Goal: Task Accomplishment & Management: Use online tool/utility

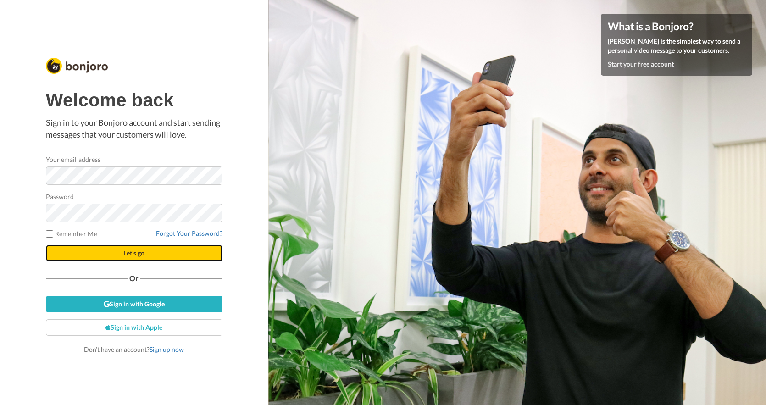
click at [135, 249] on span "Let's go" at bounding box center [133, 253] width 21 height 8
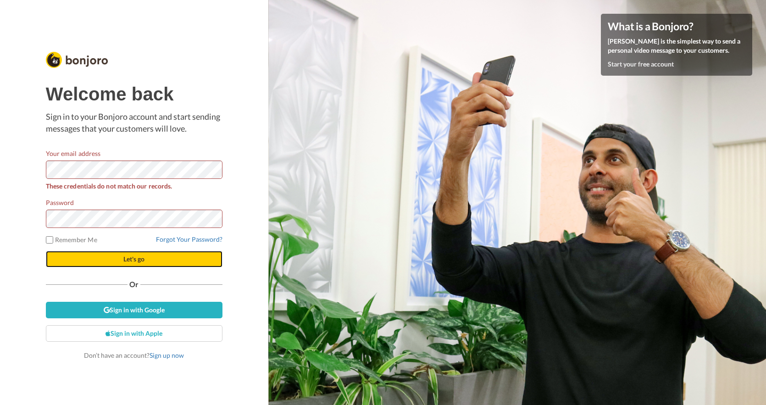
click at [140, 259] on span "Let's go" at bounding box center [133, 259] width 21 height 8
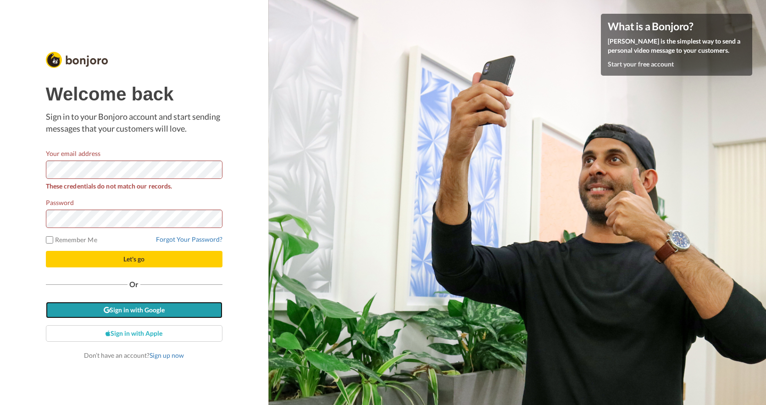
click at [140, 302] on link "Sign in with Google" at bounding box center [134, 310] width 177 height 17
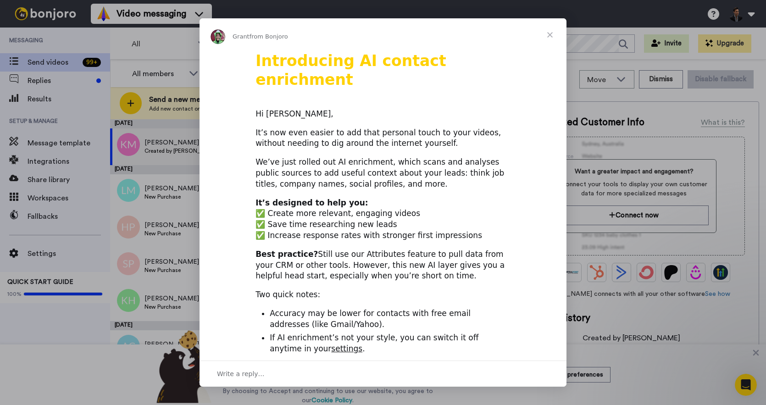
click at [549, 31] on span "Close" at bounding box center [549, 34] width 33 height 33
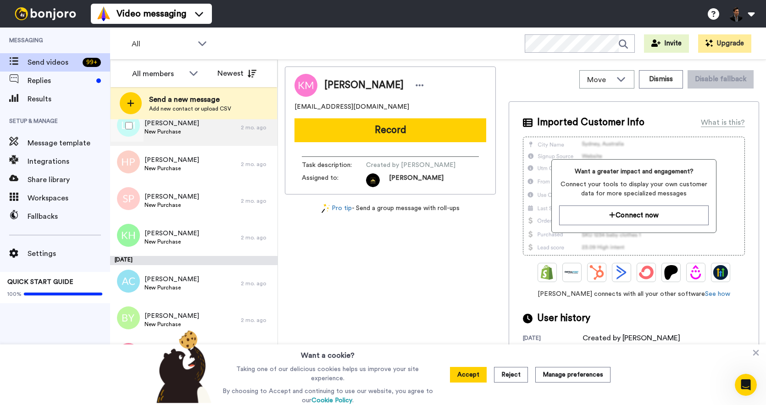
scroll to position [129, 0]
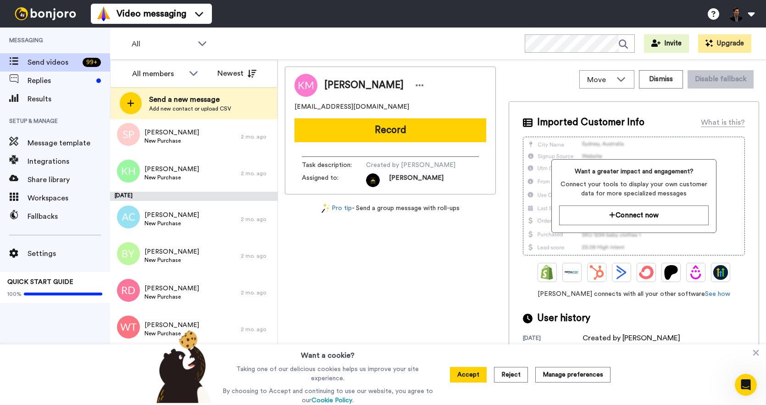
click at [180, 194] on div "July 21" at bounding box center [193, 196] width 167 height 9
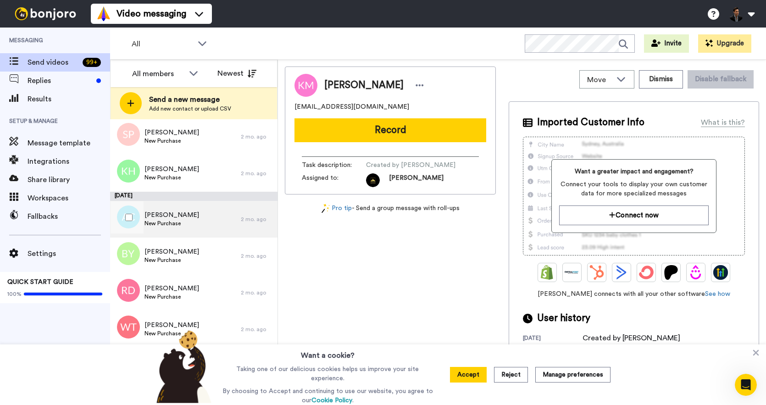
click at [177, 211] on span "Ana Chen" at bounding box center [171, 214] width 55 height 9
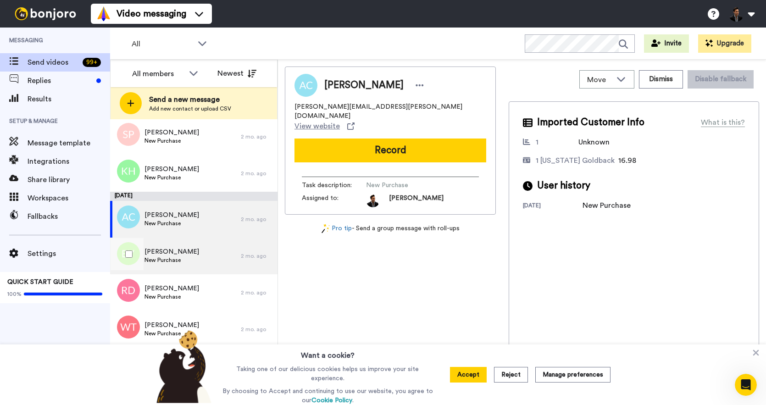
click at [194, 251] on div "Brittany Yoder New Purchase" at bounding box center [175, 255] width 131 height 37
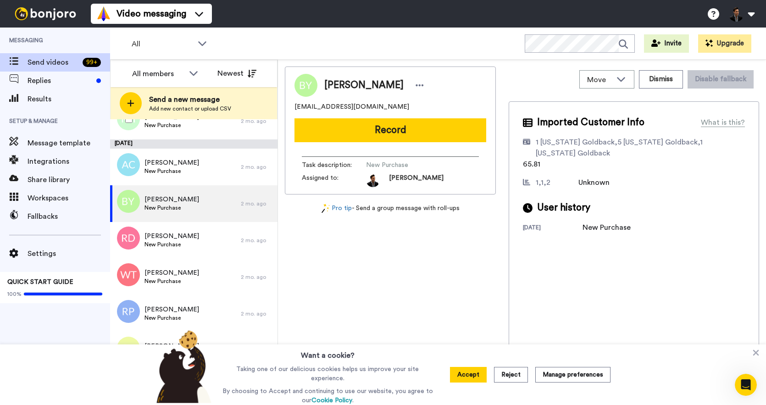
scroll to position [183, 0]
drag, startPoint x: 537, startPoint y: 140, endPoint x: 608, endPoint y: 157, distance: 73.1
click at [608, 157] on div "1 Wyoming Goldback,5 South Dakota Goldback,1 South Dakota Goldback" at bounding box center [637, 148] width 205 height 22
click at [573, 137] on div "1 Wyoming Goldback,5 South Dakota Goldback,1 South Dakota Goldback" at bounding box center [637, 148] width 205 height 22
click at [631, 139] on div "1 Wyoming Goldback,5 South Dakota Goldback,1 South Dakota Goldback" at bounding box center [637, 148] width 205 height 22
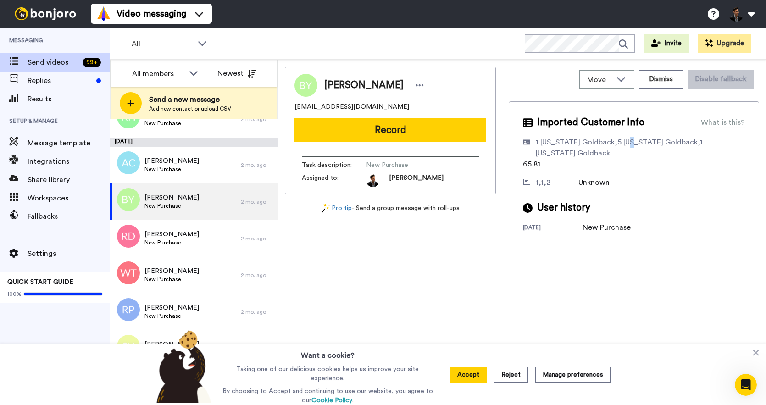
click at [631, 139] on div "1 Wyoming Goldback,5 South Dakota Goldback,1 South Dakota Goldback" at bounding box center [637, 148] width 205 height 22
drag, startPoint x: 522, startPoint y: 163, endPoint x: 557, endPoint y: 163, distance: 35.8
click at [557, 163] on div "Imported Customer Info What is this? 1 Wyoming Goldback,5 South Dakota Goldback…" at bounding box center [633, 251] width 250 height 301
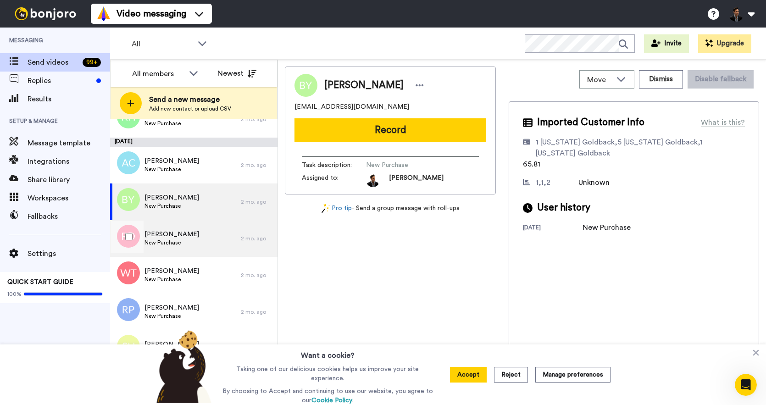
click at [198, 234] on div "Ryan Dalgliesh New Purchase" at bounding box center [175, 238] width 131 height 37
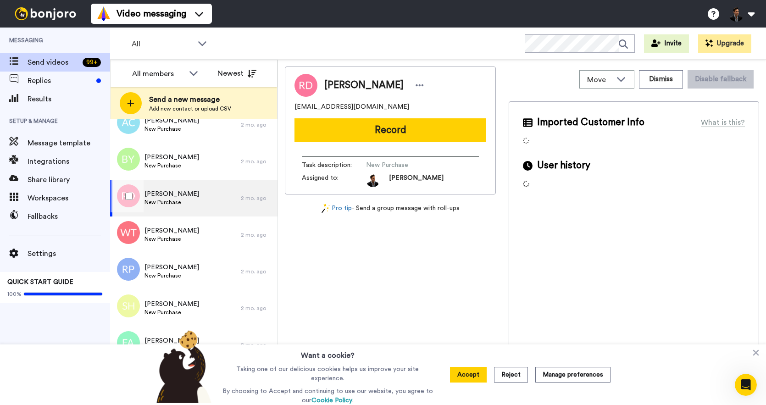
scroll to position [231, 0]
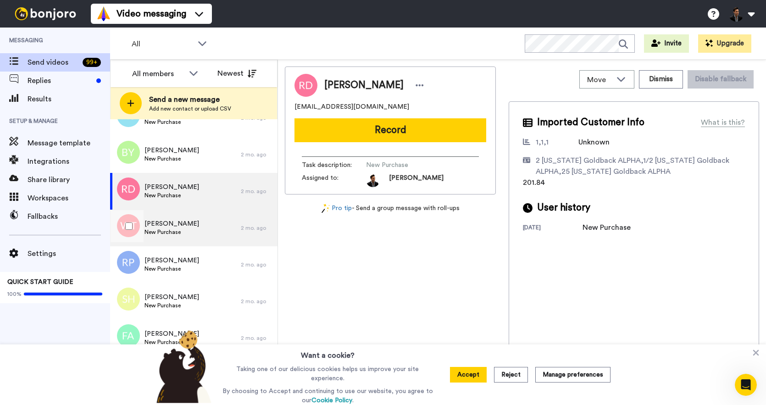
click at [208, 232] on div "Wanda Taylor New Purchase" at bounding box center [175, 228] width 131 height 37
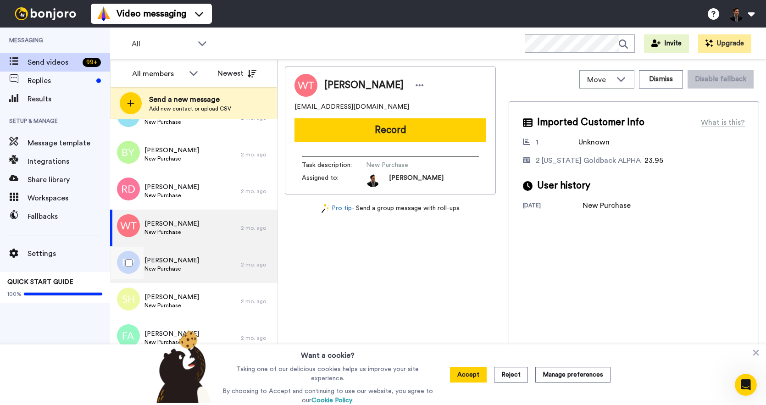
click at [206, 264] on div "Richard Phinney New Purchase" at bounding box center [175, 264] width 131 height 37
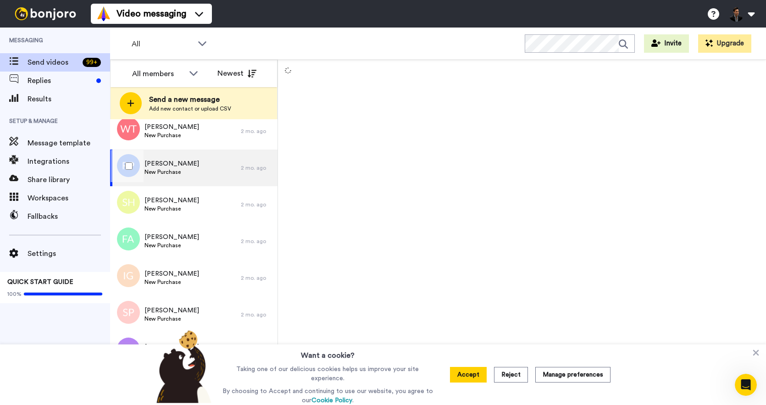
scroll to position [328, 0]
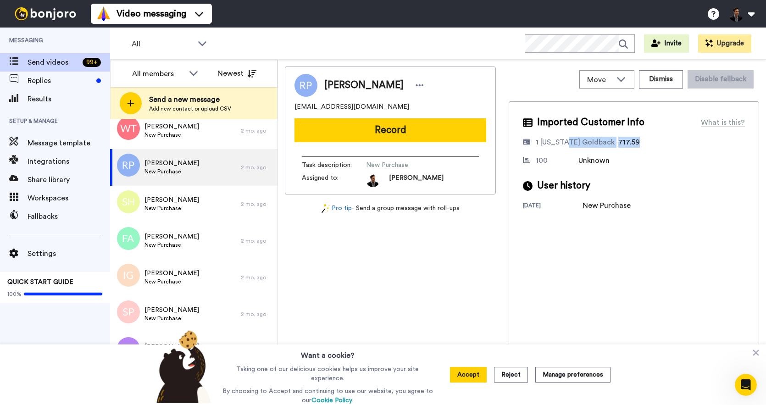
drag, startPoint x: 650, startPoint y: 141, endPoint x: 546, endPoint y: 143, distance: 104.1
click at [546, 143] on div "1 South Dakota Goldback 717.59" at bounding box center [634, 142] width 222 height 11
click at [551, 145] on div "1 South Dakota Goldback" at bounding box center [574, 142] width 79 height 11
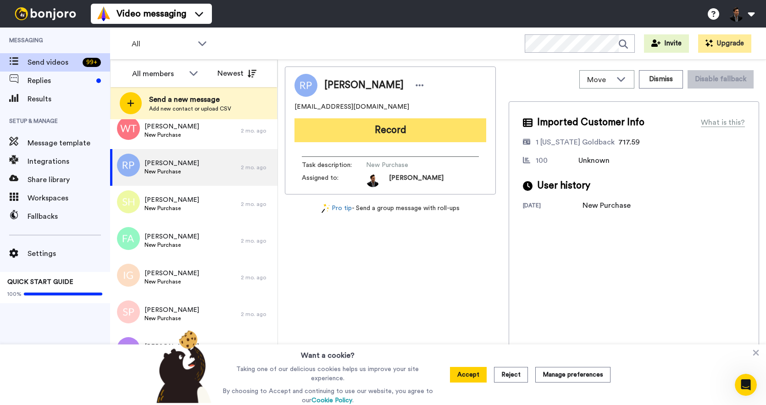
click at [396, 129] on button "Record" at bounding box center [390, 130] width 192 height 24
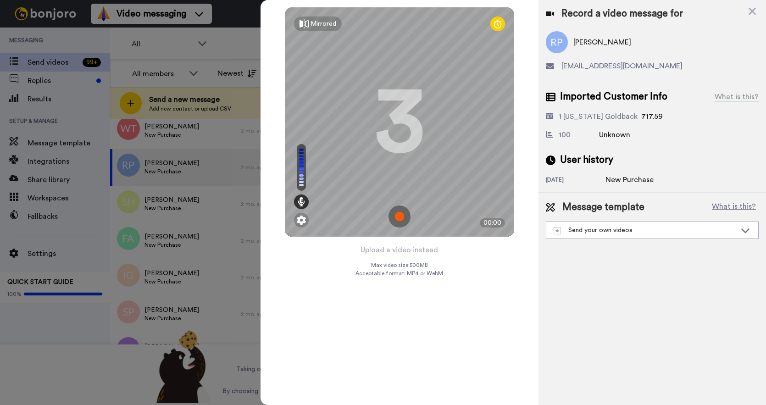
click at [36, 387] on div at bounding box center [383, 202] width 766 height 405
click at [60, 74] on div at bounding box center [383, 202] width 766 height 405
click at [747, 10] on icon at bounding box center [751, 11] width 9 height 11
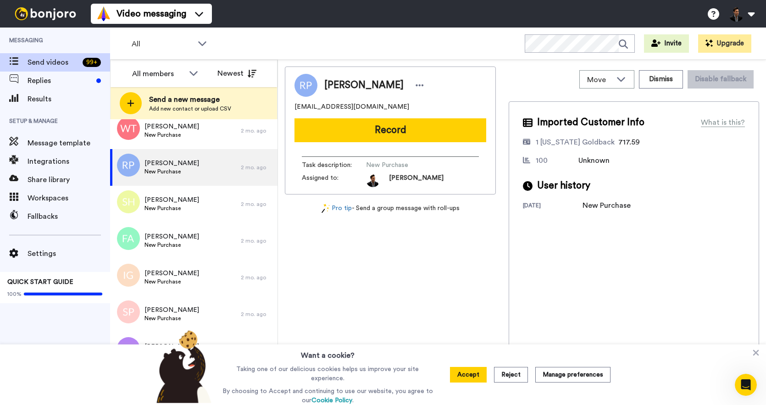
scroll to position [0, 0]
click at [52, 148] on span "Message template" at bounding box center [69, 143] width 83 height 11
click at [48, 98] on span "Results" at bounding box center [69, 99] width 83 height 11
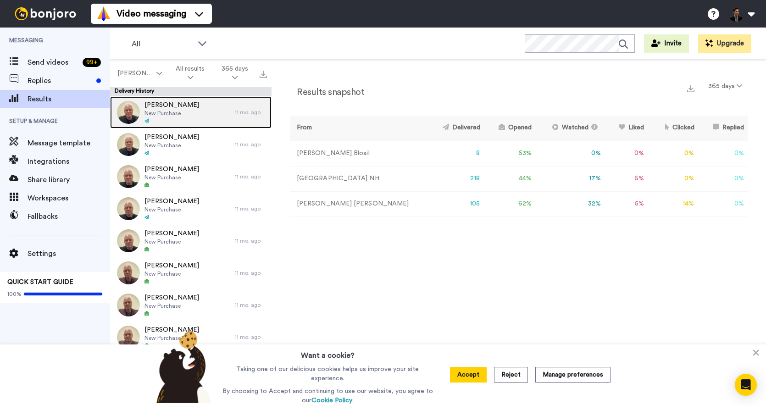
click at [192, 113] on div "Rachel Kelley New Purchase" at bounding box center [172, 112] width 125 height 32
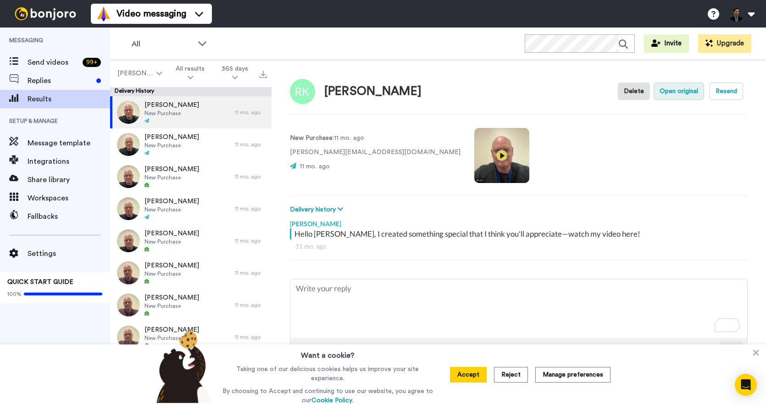
click at [693, 94] on button "Open original" at bounding box center [678, 91] width 50 height 17
type textarea "x"
click at [62, 99] on span "Results" at bounding box center [69, 99] width 83 height 11
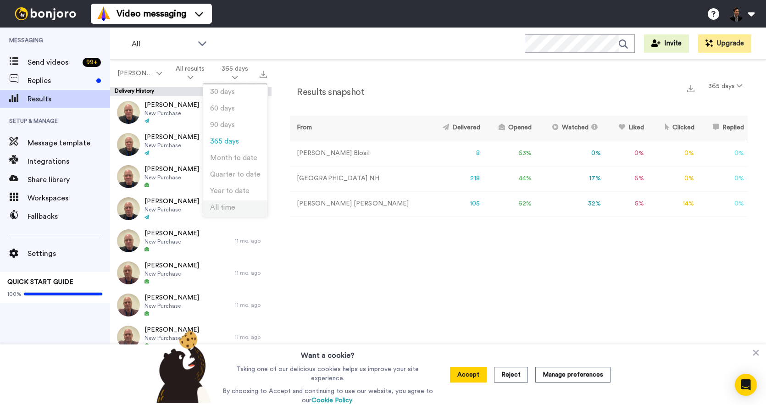
click at [246, 206] on li "All time" at bounding box center [235, 208] width 64 height 17
drag, startPoint x: 502, startPoint y: 156, endPoint x: 472, endPoint y: 154, distance: 29.9
click at [472, 154] on tr "Randy Blosil 8 63 % 0 % 0 % 0 % 0 % 0" at bounding box center [519, 153] width 458 height 25
click at [494, 260] on div "Results snapshot 365 days From Delivered Opened Watched Liked Clicked Replied F…" at bounding box center [518, 235] width 494 height 350
drag, startPoint x: 496, startPoint y: 178, endPoint x: 458, endPoint y: 176, distance: 37.7
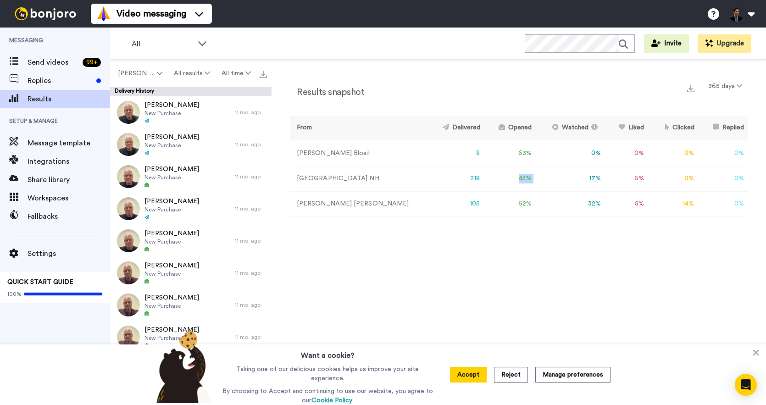
click at [458, 176] on tr "Manchester NH 218 44 % 17 % 6 % 0 % 0 % 0" at bounding box center [519, 178] width 458 height 25
click at [488, 267] on div "Results snapshot 365 days From Delivered Opened Watched Liked Clicked Replied F…" at bounding box center [518, 235] width 494 height 350
drag, startPoint x: 491, startPoint y: 202, endPoint x: 473, endPoint y: 201, distance: 18.4
click at [484, 201] on td "62 %" at bounding box center [510, 203] width 52 height 25
click at [759, 357] on icon at bounding box center [755, 352] width 9 height 9
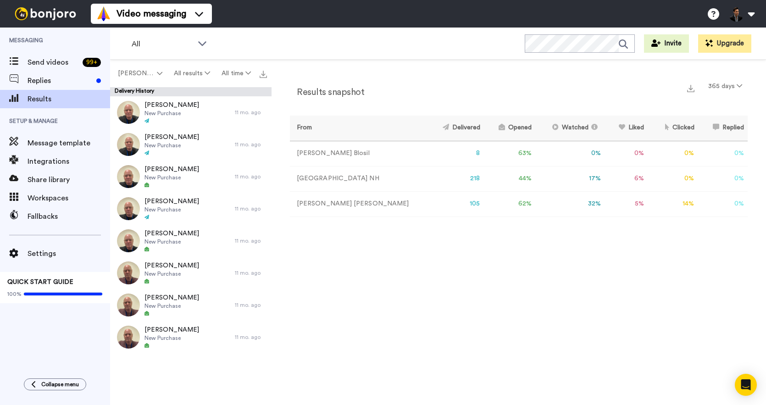
click at [602, 282] on div "Results snapshot 365 days From Delivered Opened Watched Liked Clicked Replied F…" at bounding box center [518, 235] width 494 height 350
drag, startPoint x: 499, startPoint y: 182, endPoint x: 477, endPoint y: 181, distance: 22.0
click at [477, 181] on tr "Manchester NH 218 44 % 17 % 6 % 0 % 0 % 0" at bounding box center [519, 178] width 458 height 25
click at [497, 245] on div "Results snapshot 365 days From Delivered Opened Watched Liked Clicked Replied F…" at bounding box center [518, 235] width 494 height 350
click at [427, 202] on td "105" at bounding box center [455, 203] width 57 height 25
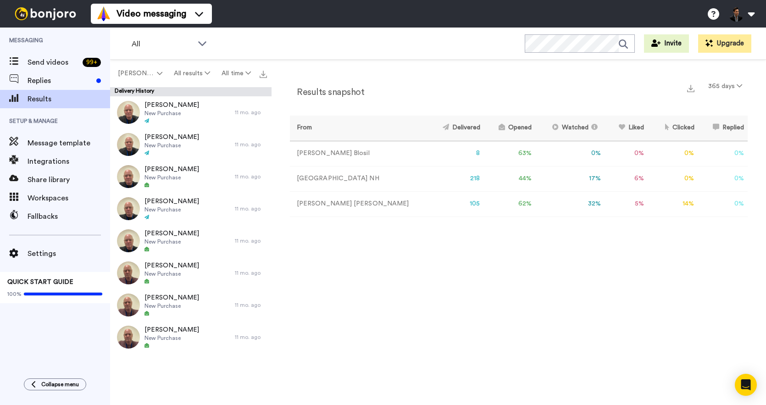
click at [390, 275] on div "Results snapshot 365 days From Delivered Opened Watched Liked Clicked Replied F…" at bounding box center [518, 235] width 494 height 350
click at [522, 83] on div "Results snapshot 365 days" at bounding box center [519, 90] width 458 height 24
click at [325, 205] on td "Bryan Jurries" at bounding box center [358, 203] width 137 height 25
click at [427, 211] on td "105" at bounding box center [455, 203] width 57 height 25
click at [427, 206] on td "105" at bounding box center [455, 203] width 57 height 25
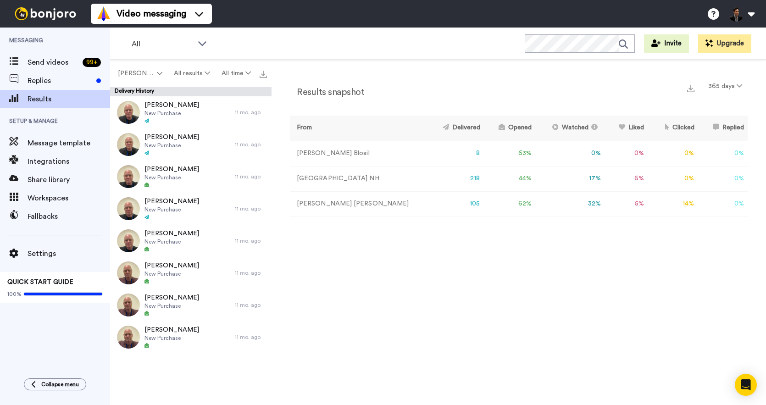
click at [427, 201] on td "105" at bounding box center [455, 203] width 57 height 25
click at [528, 77] on div "Results snapshot 365 days From Delivered Opened Watched Liked Clicked Replied F…" at bounding box center [518, 235] width 494 height 350
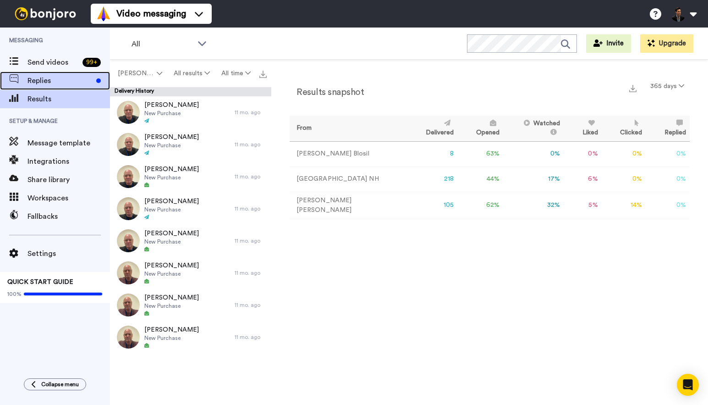
click at [50, 77] on span "Replies" at bounding box center [60, 80] width 65 height 11
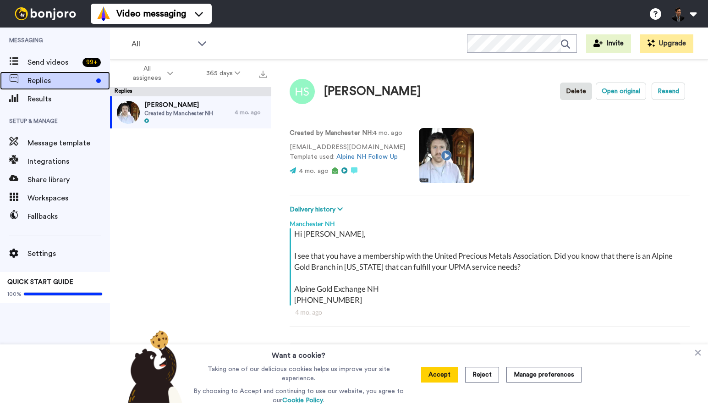
click at [61, 81] on span "Replies" at bounding box center [60, 80] width 65 height 11
click at [71, 63] on span "Send videos" at bounding box center [53, 62] width 51 height 11
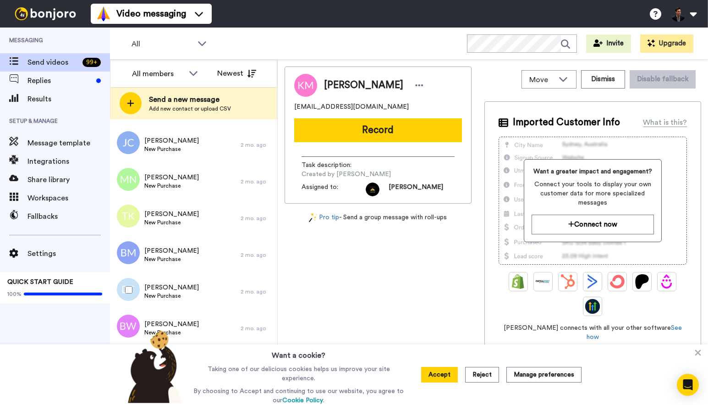
scroll to position [688, 0]
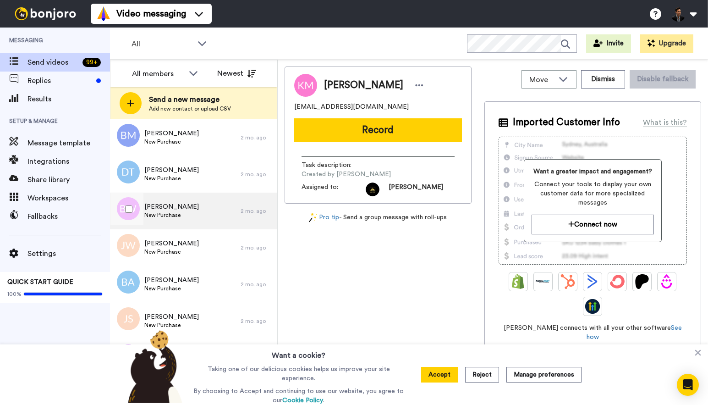
click at [191, 212] on span "New Purchase" at bounding box center [171, 214] width 55 height 7
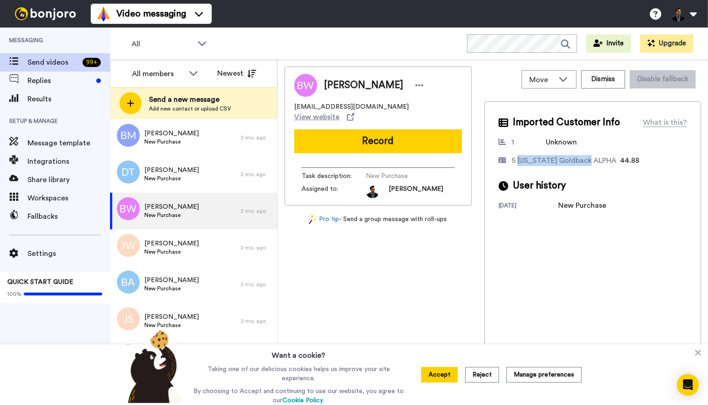
drag, startPoint x: 518, startPoint y: 163, endPoint x: 583, endPoint y: 163, distance: 65.1
click at [583, 163] on div "5 [US_STATE] Goldback ALPHA" at bounding box center [564, 160] width 105 height 11
click at [551, 161] on div "5 [US_STATE] Goldback ALPHA" at bounding box center [564, 160] width 105 height 11
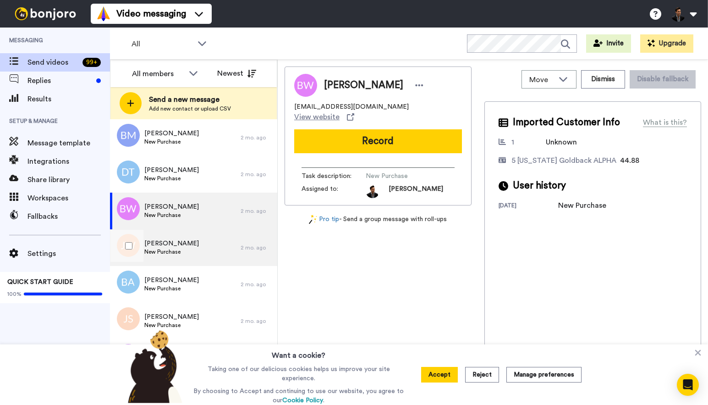
click at [189, 254] on div "[PERSON_NAME] New Purchase" at bounding box center [175, 247] width 131 height 37
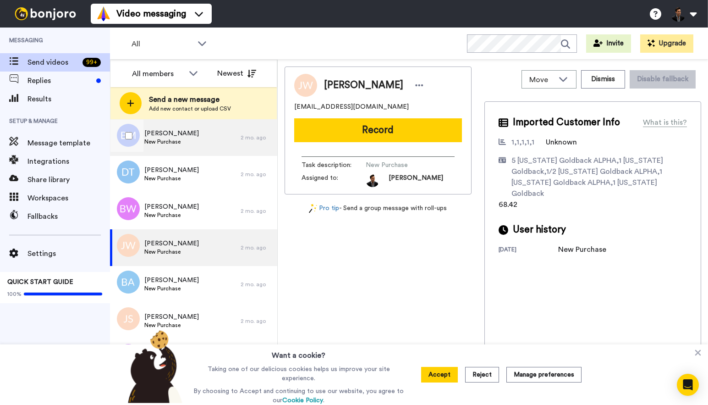
click at [223, 134] on div "[PERSON_NAME] New Purchase" at bounding box center [175, 137] width 131 height 37
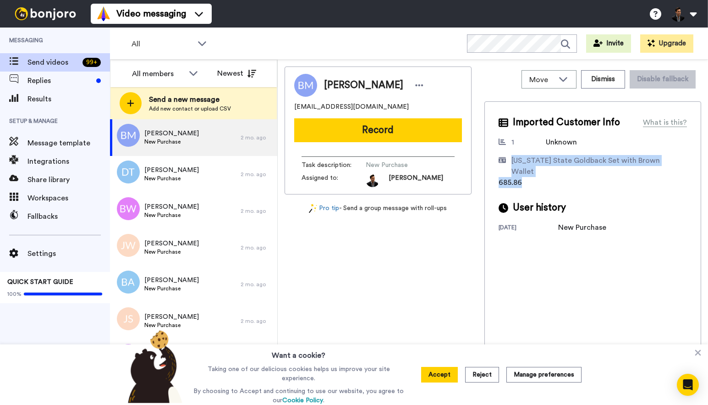
drag, startPoint x: 529, startPoint y: 171, endPoint x: 503, endPoint y: 164, distance: 27.0
click at [503, 164] on div "[US_STATE] State Goldback Set with Brown Wallet 685.86" at bounding box center [593, 171] width 188 height 33
click at [527, 177] on div "685.86" at bounding box center [522, 182] width 46 height 11
drag, startPoint x: 527, startPoint y: 172, endPoint x: 501, endPoint y: 161, distance: 28.2
click at [501, 161] on div "[US_STATE] State Goldback Set with Brown Wallet 685.86" at bounding box center [593, 171] width 188 height 33
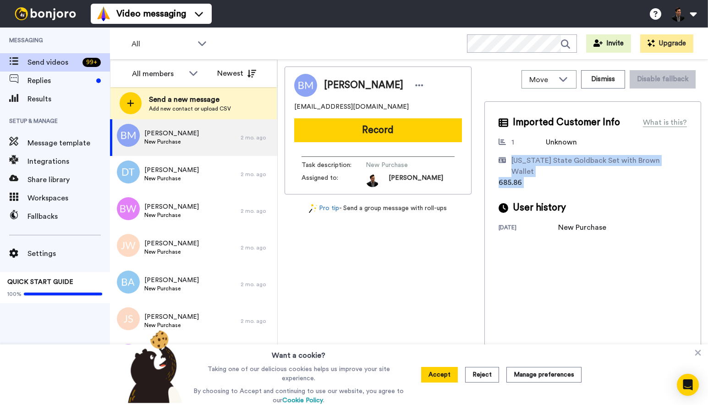
click at [549, 164] on div "Utah State Goldback Set with Brown Wallet" at bounding box center [598, 166] width 172 height 22
drag, startPoint x: 537, startPoint y: 157, endPoint x: 610, endPoint y: 161, distance: 73.0
click at [610, 161] on div "Utah State Goldback Set with Brown Wallet" at bounding box center [598, 166] width 172 height 22
drag, startPoint x: 617, startPoint y: 162, endPoint x: 657, endPoint y: 166, distance: 39.6
click at [657, 166] on div "Utah State Goldback Set with Brown Wallet" at bounding box center [593, 166] width 188 height 22
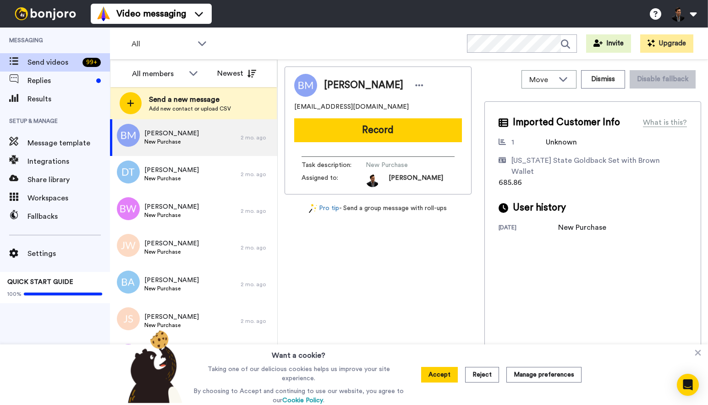
click at [577, 171] on div "Utah State Goldback Set with Brown Wallet 685.86" at bounding box center [593, 171] width 188 height 33
click at [697, 352] on icon at bounding box center [698, 352] width 9 height 9
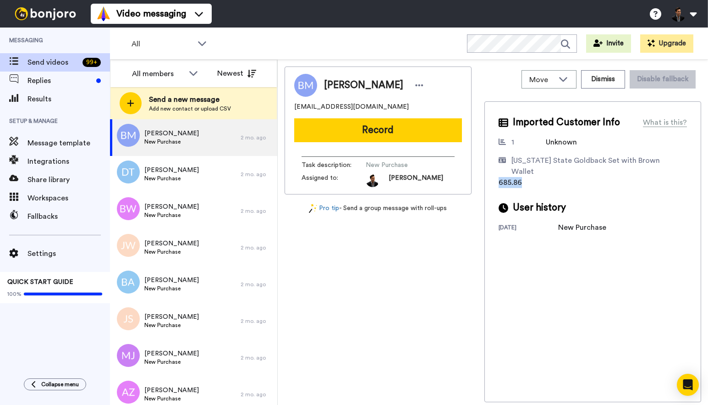
drag, startPoint x: 497, startPoint y: 174, endPoint x: 529, endPoint y: 174, distance: 31.6
click at [529, 174] on div "Imported Customer Info What is this? 1 Unknown Utah State Goldback Set with Bro…" at bounding box center [593, 251] width 217 height 301
click at [551, 158] on div "Utah State Goldback Set with Brown Wallet" at bounding box center [598, 166] width 172 height 22
drag, startPoint x: 536, startPoint y: 174, endPoint x: 497, endPoint y: 173, distance: 39.4
click at [497, 173] on div "Imported Customer Info What is this? 1 Unknown Utah State Goldback Set with Bro…" at bounding box center [593, 251] width 217 height 301
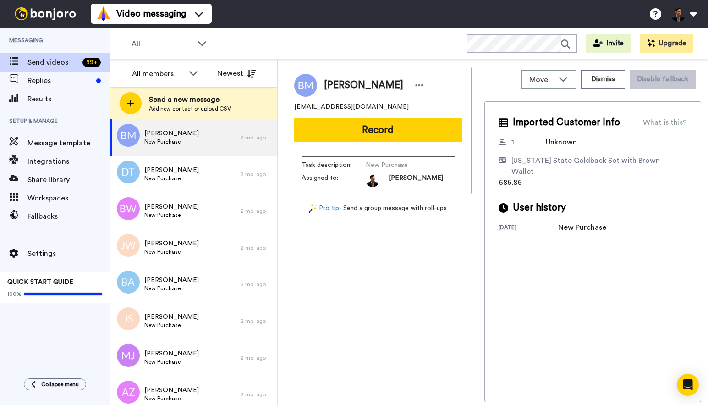
click at [565, 172] on div "Utah State Goldback Set with Brown Wallet 685.86" at bounding box center [593, 171] width 188 height 33
click at [513, 179] on span "685.86" at bounding box center [510, 182] width 23 height 7
click at [533, 184] on div "Imported Customer Info What is this? 1 Unknown Utah State Goldback Set with Bro…" at bounding box center [593, 251] width 217 height 301
click at [515, 179] on span "685.86" at bounding box center [510, 182] width 23 height 7
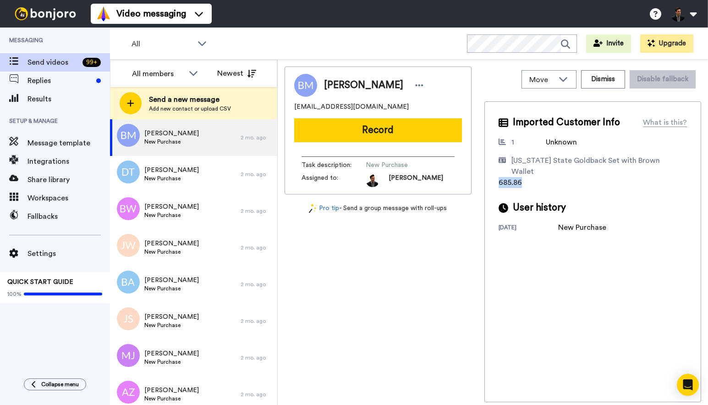
click at [515, 179] on span "685.86" at bounding box center [510, 182] width 23 height 7
click at [531, 177] on div "685.86" at bounding box center [522, 182] width 46 height 11
click at [514, 179] on span "685.86" at bounding box center [510, 182] width 23 height 7
drag, startPoint x: 535, startPoint y: 160, endPoint x: 600, endPoint y: 167, distance: 64.6
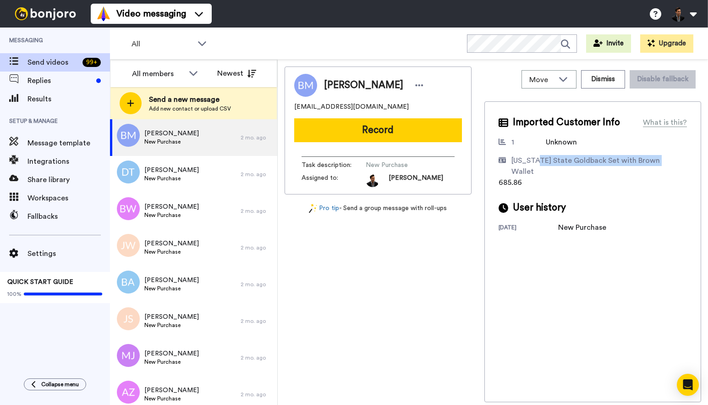
click at [600, 167] on div "Utah State Goldback Set with Brown Wallet 685.86" at bounding box center [593, 171] width 188 height 33
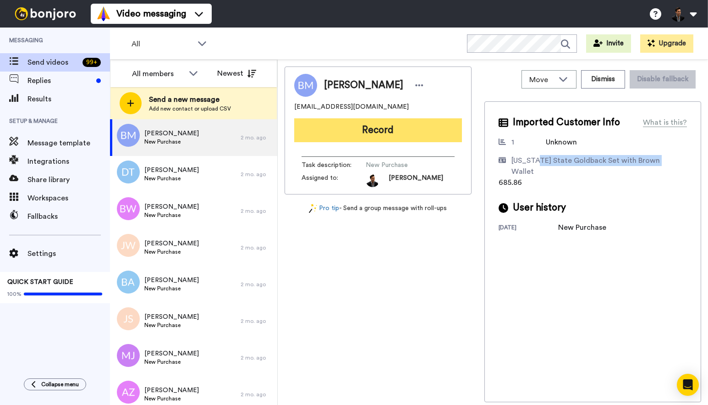
click at [373, 128] on button "Record" at bounding box center [378, 130] width 168 height 24
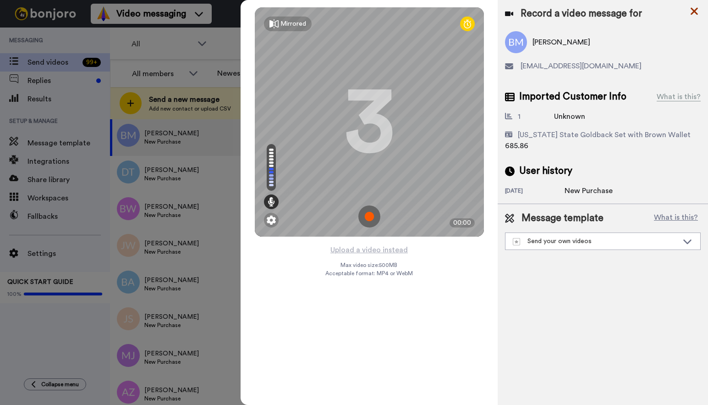
click at [695, 10] on icon at bounding box center [694, 11] width 7 height 7
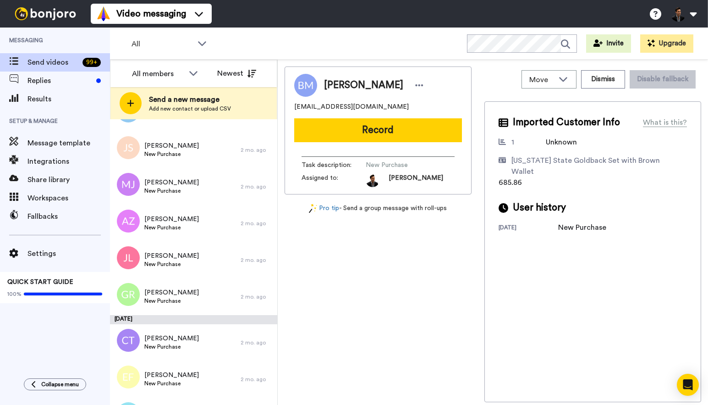
scroll to position [1594, 0]
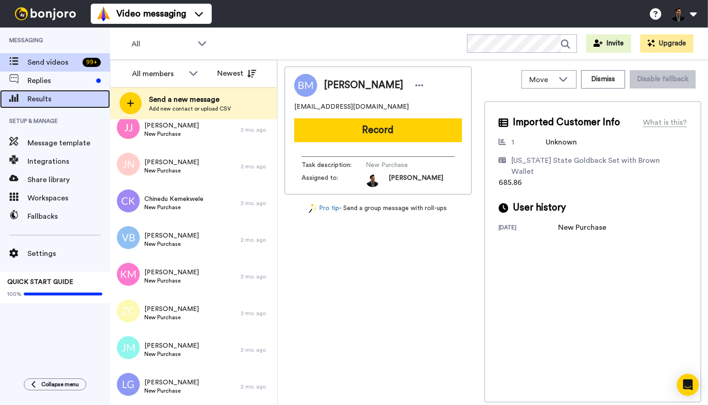
click at [48, 96] on span "Results" at bounding box center [69, 99] width 83 height 11
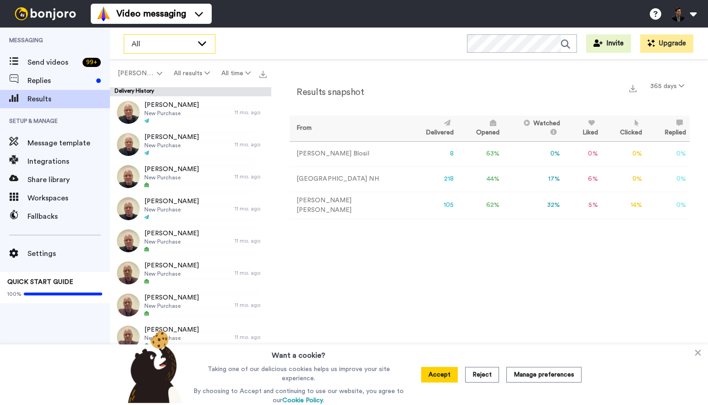
click at [193, 39] on span "All" at bounding box center [162, 44] width 61 height 11
click at [225, 34] on div "All WORKSPACES View all All Default Task List Activation SD Welcome Calls Onboa…" at bounding box center [409, 44] width 598 height 32
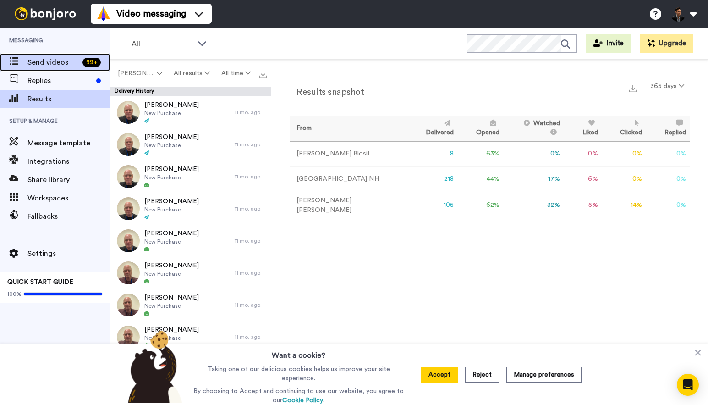
click at [66, 65] on span "Send videos" at bounding box center [53, 62] width 51 height 11
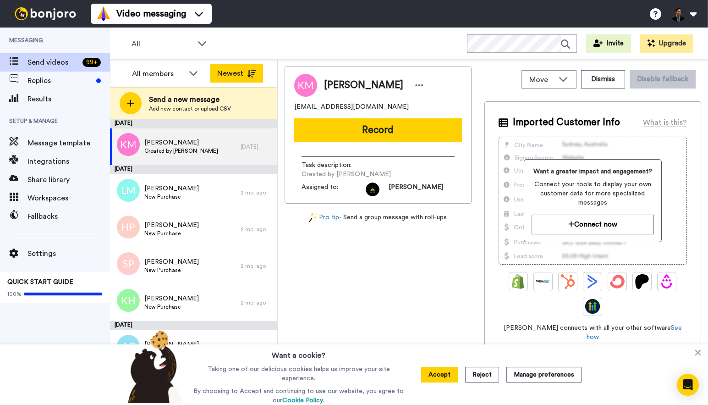
click at [234, 73] on button "Newest" at bounding box center [236, 73] width 53 height 18
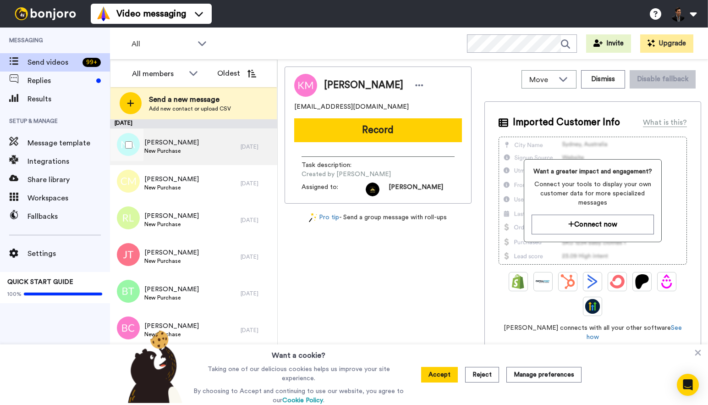
click at [219, 146] on div "Nick Aschley New Purchase" at bounding box center [175, 146] width 131 height 37
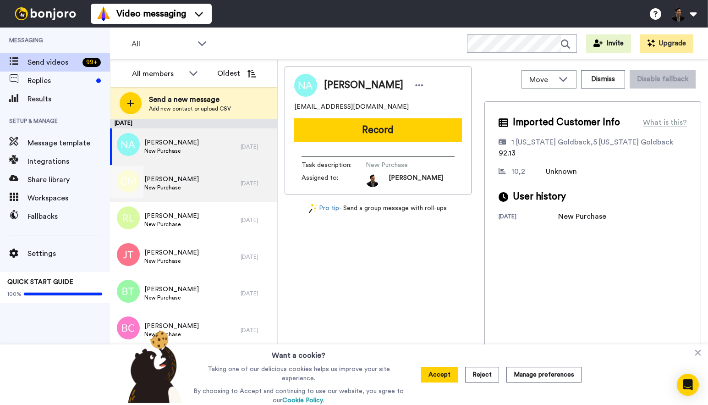
click at [216, 170] on div "Charles McManus New Purchase" at bounding box center [175, 183] width 131 height 37
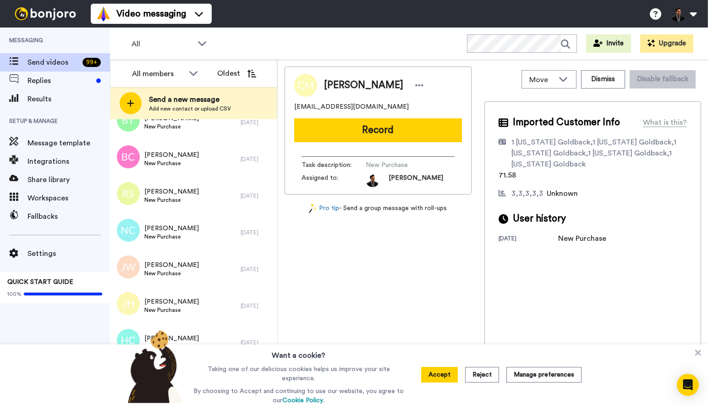
scroll to position [426, 0]
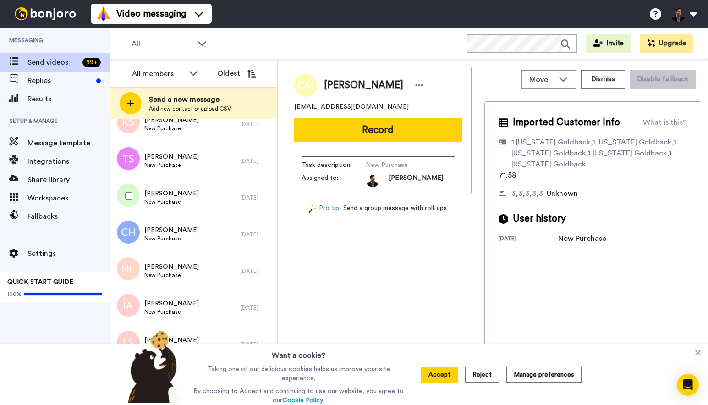
click at [213, 215] on div "James Byrd New Purchase" at bounding box center [175, 197] width 131 height 37
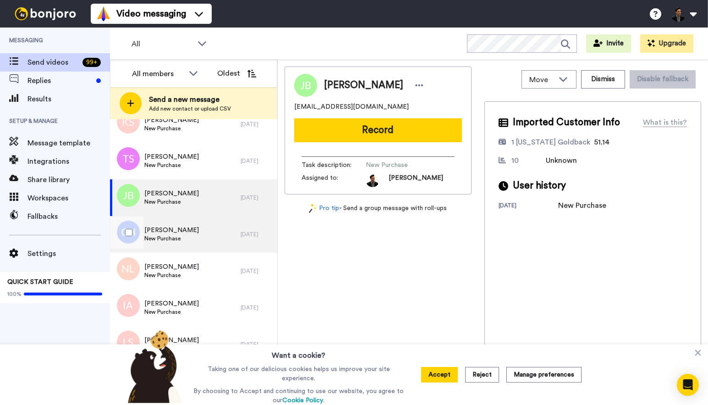
click at [215, 241] on div "Clifford Hoyle New Purchase" at bounding box center [175, 234] width 131 height 37
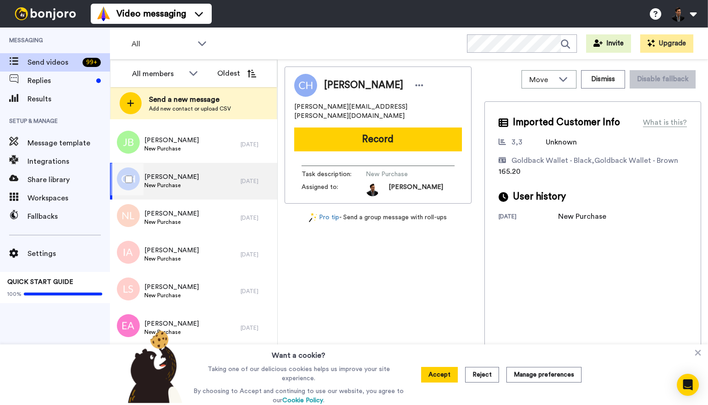
scroll to position [481, 0]
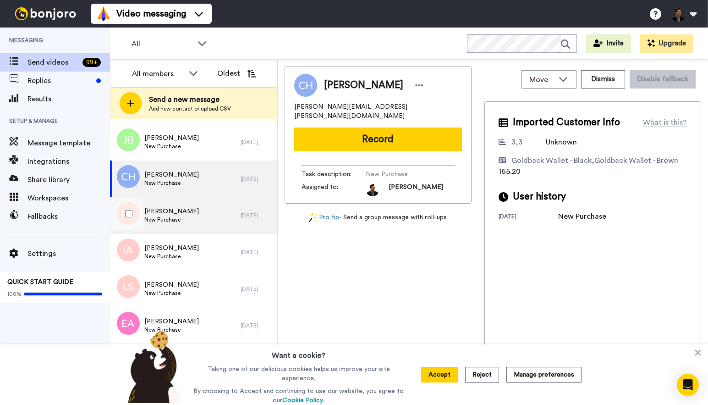
click at [195, 220] on div "Nicholas Lakey New Purchase" at bounding box center [175, 215] width 131 height 37
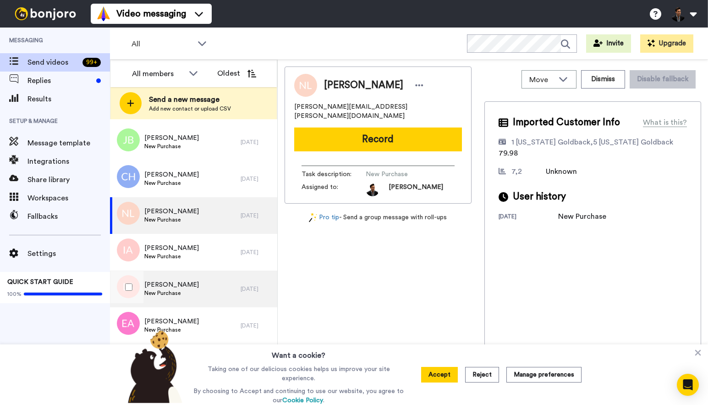
click at [229, 279] on div "Lesa Spillers New Purchase" at bounding box center [175, 288] width 131 height 37
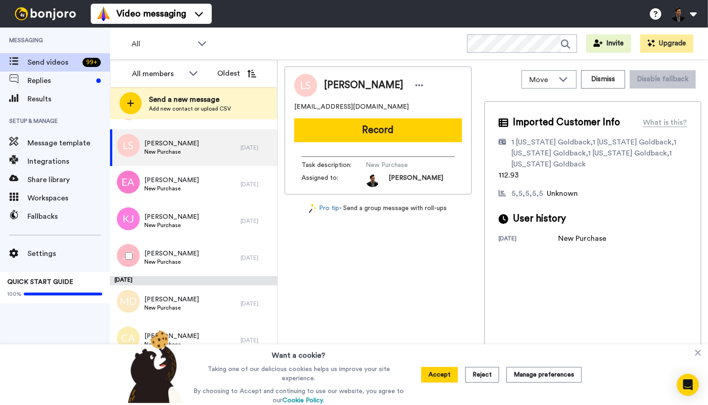
scroll to position [626, 0]
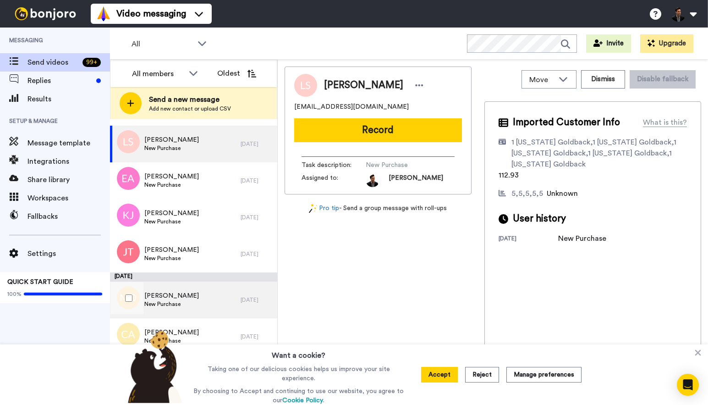
click at [219, 316] on div "Matthew Dunnigan New Purchase" at bounding box center [175, 299] width 131 height 37
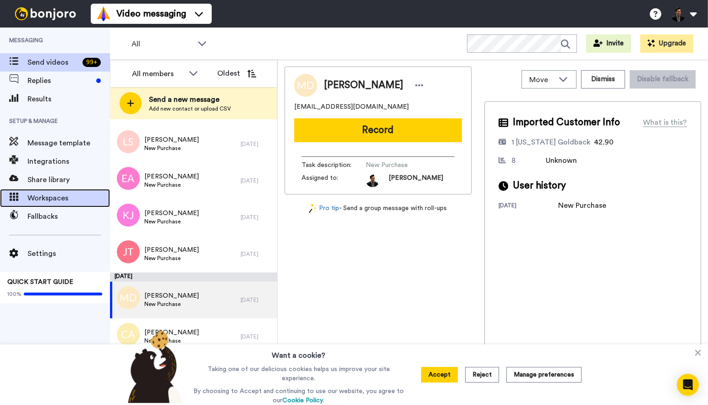
click at [67, 199] on span "Workspaces" at bounding box center [69, 198] width 83 height 11
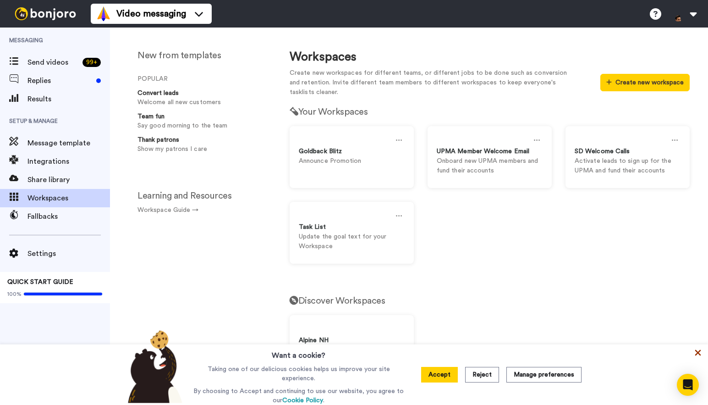
click at [701, 354] on icon at bounding box center [698, 352] width 9 height 9
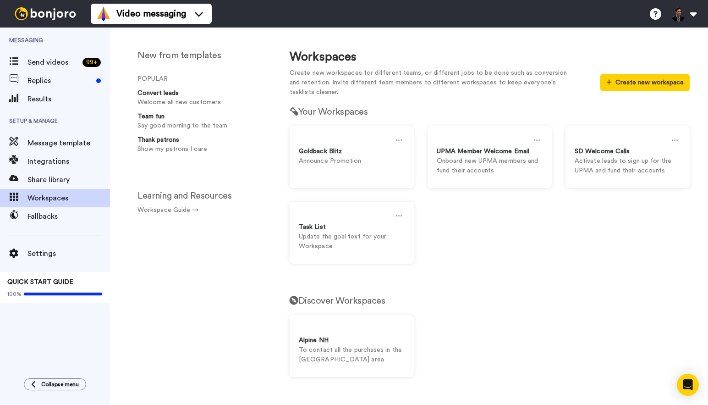
click at [598, 57] on h1 "Workspaces" at bounding box center [490, 56] width 400 height 13
click at [64, 63] on span "Send videos" at bounding box center [53, 62] width 51 height 11
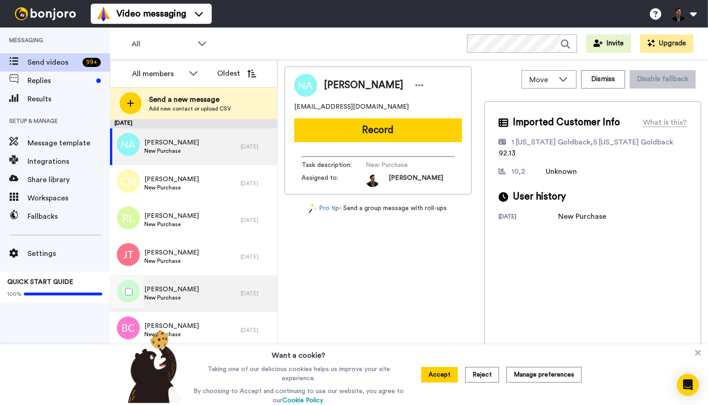
scroll to position [650, 0]
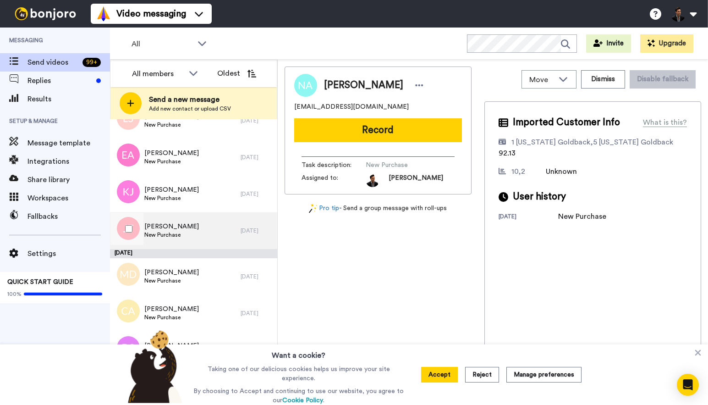
click at [181, 226] on div "[PERSON_NAME] New Purchase" at bounding box center [175, 230] width 131 height 37
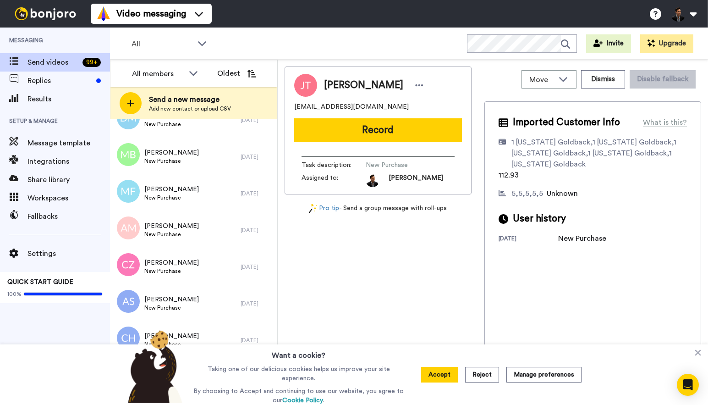
scroll to position [1297, 0]
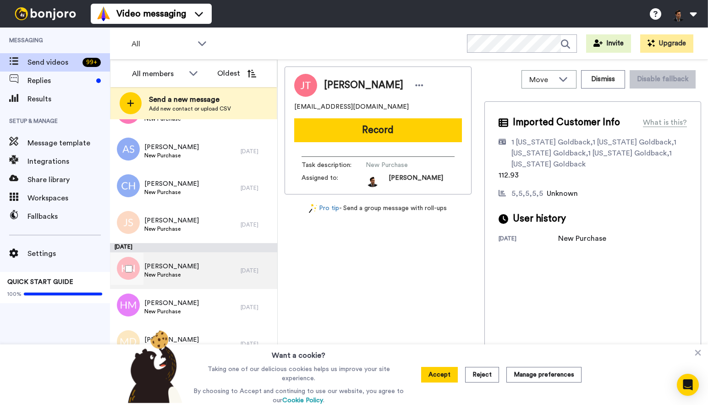
click at [205, 276] on div "[PERSON_NAME] New Purchase" at bounding box center [175, 270] width 131 height 37
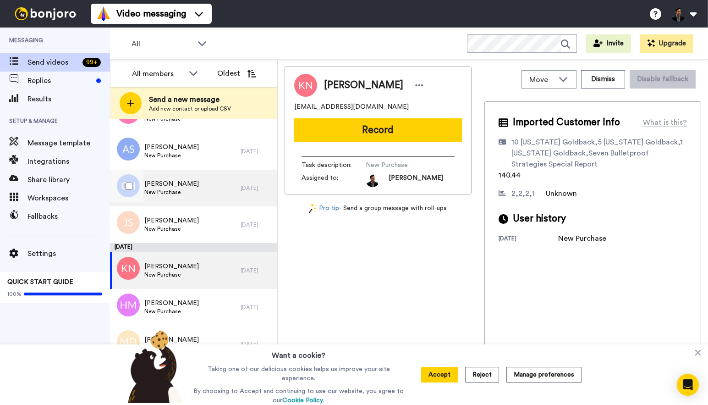
click at [193, 193] on span "New Purchase" at bounding box center [171, 191] width 55 height 7
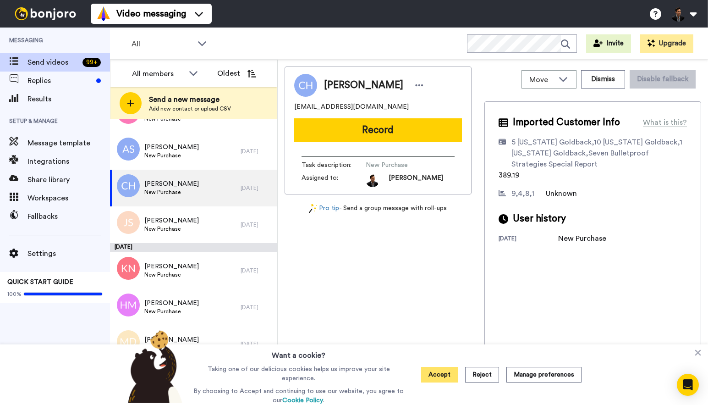
click at [448, 378] on button "Accept" at bounding box center [439, 375] width 37 height 16
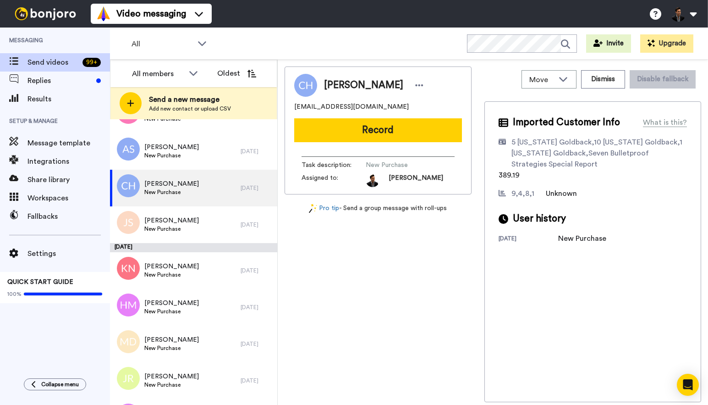
click at [349, 51] on div "All WORKSPACES View all All Default Task List Activation SD Welcome Calls Onboa…" at bounding box center [409, 44] width 598 height 32
click at [380, 48] on div "All WORKSPACES View all All Default Task List Activation SD Welcome Calls Onboa…" at bounding box center [409, 44] width 598 height 32
